Goal: Task Accomplishment & Management: Complete application form

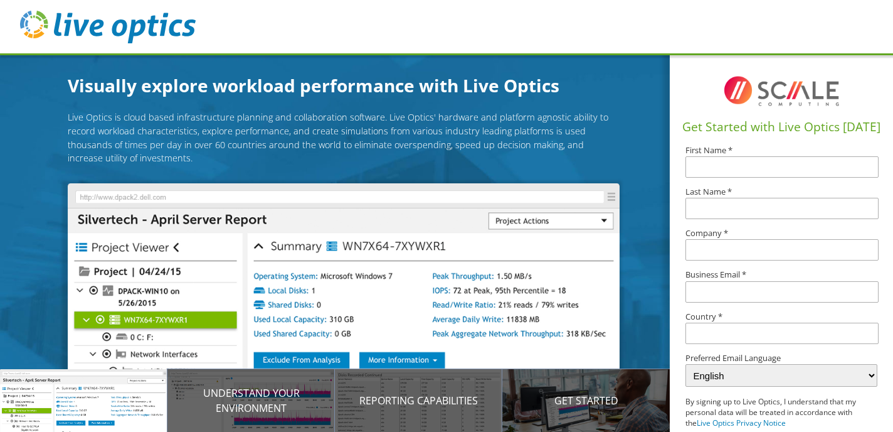
click at [745, 127] on h1 "Get Started with Live Optics [DATE]" at bounding box center [781, 127] width 213 height 18
click at [728, 160] on input "text" at bounding box center [782, 166] width 193 height 21
type input "ZCorum"
type input "Systems Team"
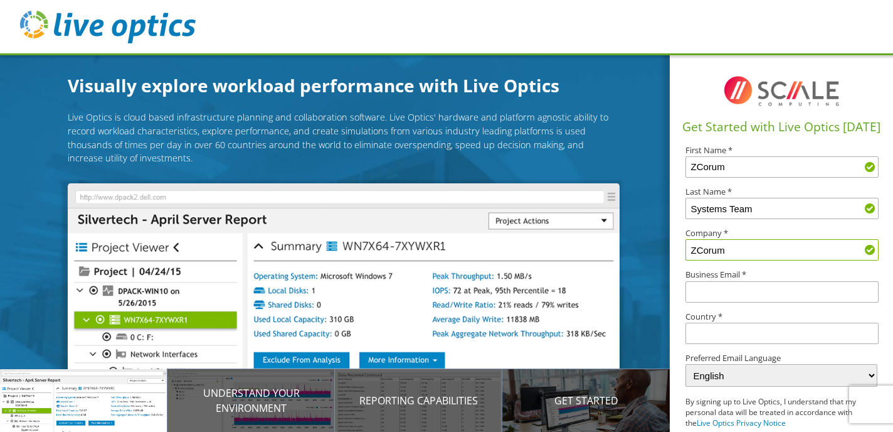
type input "ZCorum, Inc"
click at [730, 295] on input "text" at bounding box center [782, 291] width 193 height 21
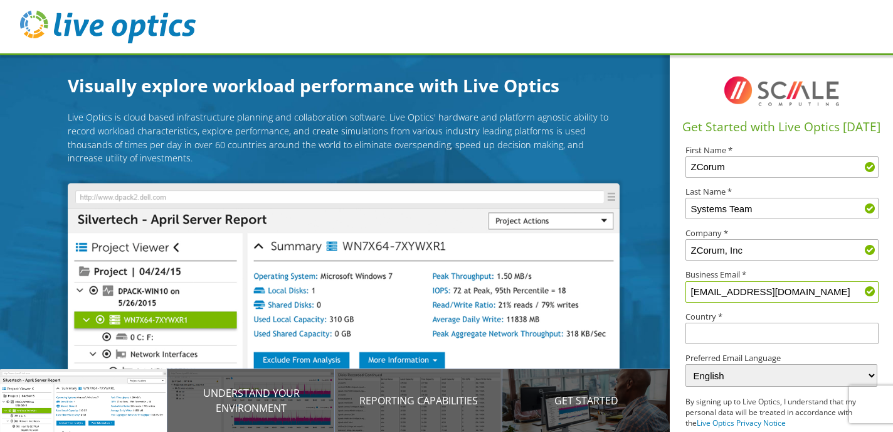
type input "[EMAIL_ADDRESS][DOMAIN_NAME]"
click at [736, 336] on input "text" at bounding box center [782, 332] width 193 height 21
type input "[GEOGRAPHIC_DATA]"
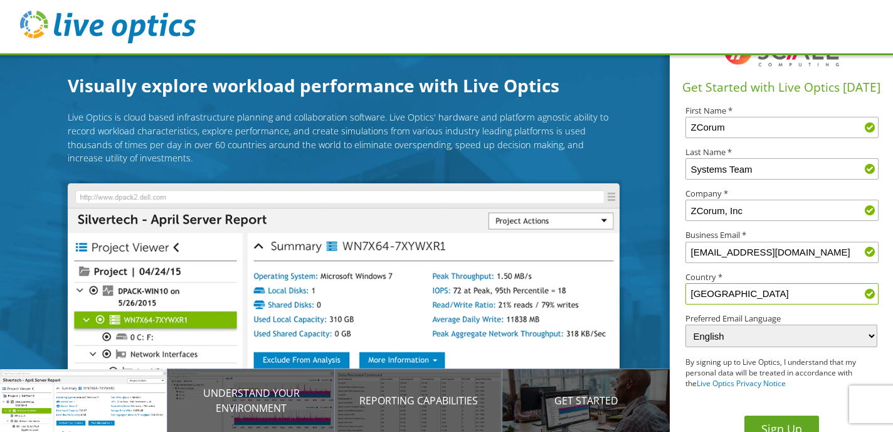
scroll to position [59, 0]
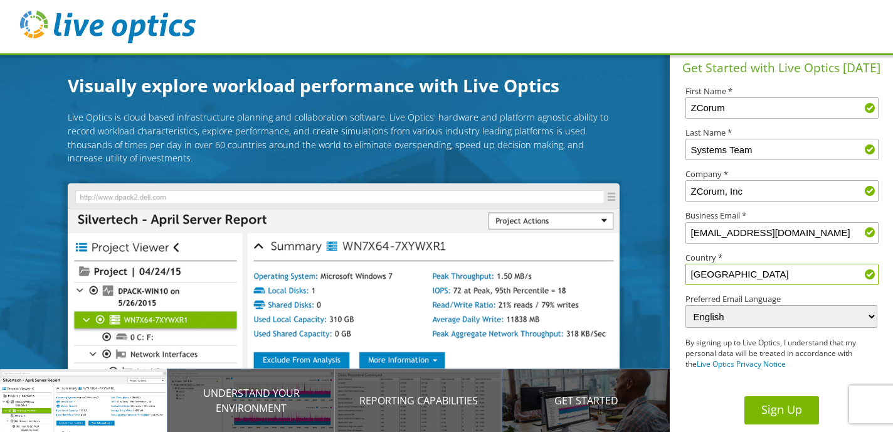
click at [775, 408] on button "Sign Up" at bounding box center [782, 410] width 75 height 28
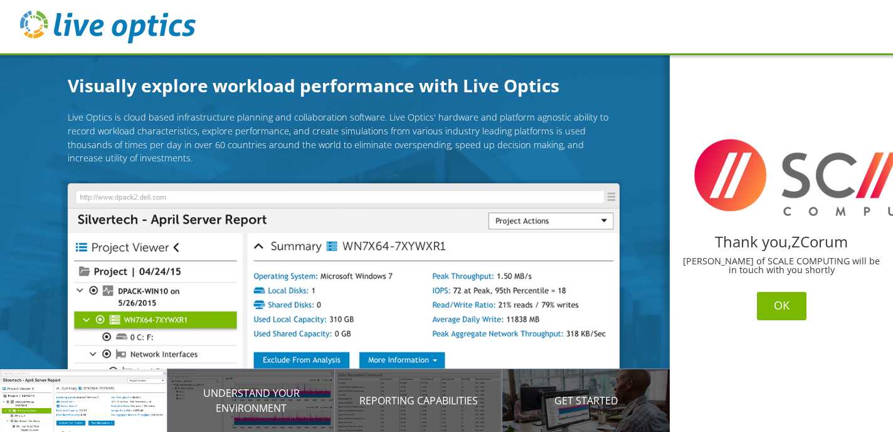
click at [781, 305] on button "OK" at bounding box center [782, 306] width 50 height 28
